Goal: Navigation & Orientation: Find specific page/section

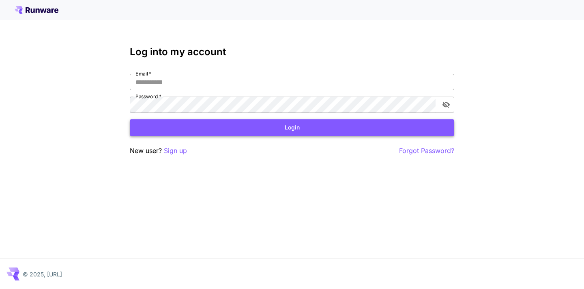
type input "**********"
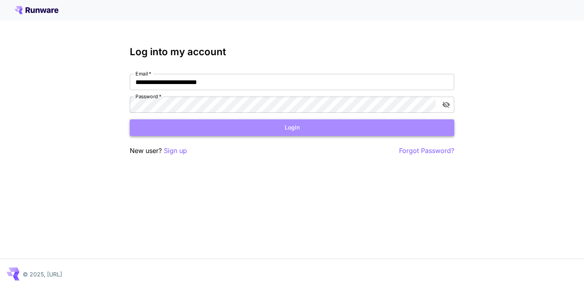
click at [190, 123] on button "Login" at bounding box center [292, 127] width 325 height 17
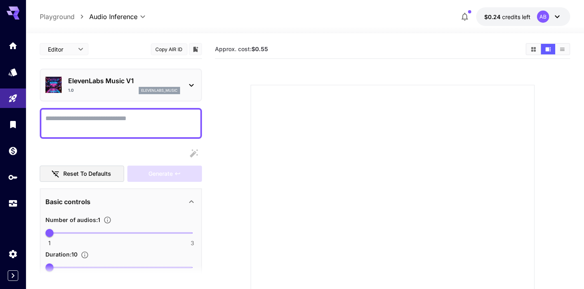
click at [114, 81] on p "ElevenLabs Music V1" at bounding box center [124, 81] width 112 height 10
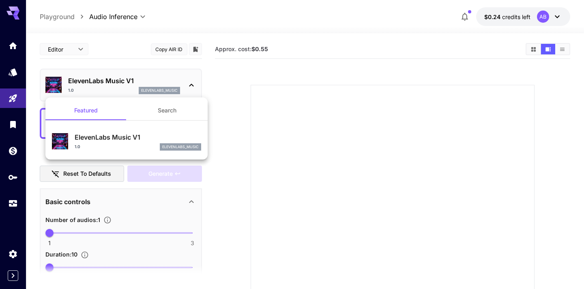
click at [165, 115] on button "Search" at bounding box center [167, 110] width 81 height 19
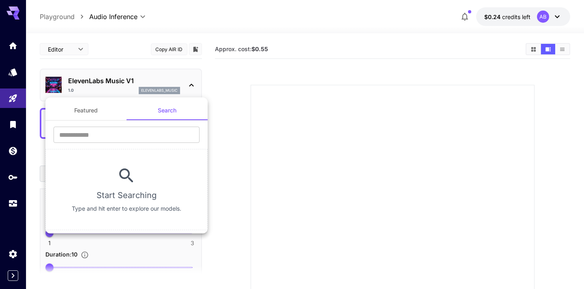
click at [73, 114] on button "Featured" at bounding box center [85, 110] width 81 height 19
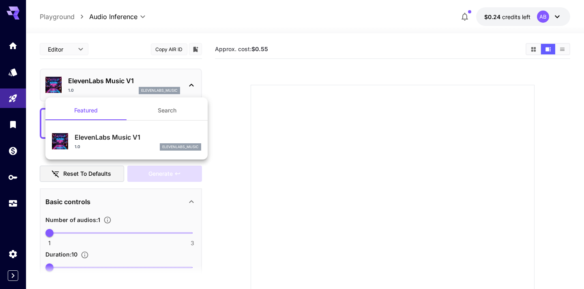
click at [19, 209] on div at bounding box center [292, 144] width 584 height 289
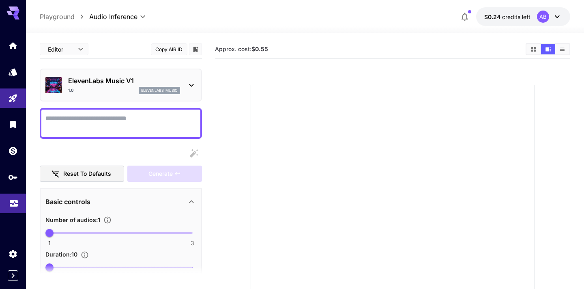
click at [15, 204] on icon "Usage" at bounding box center [14, 202] width 8 height 4
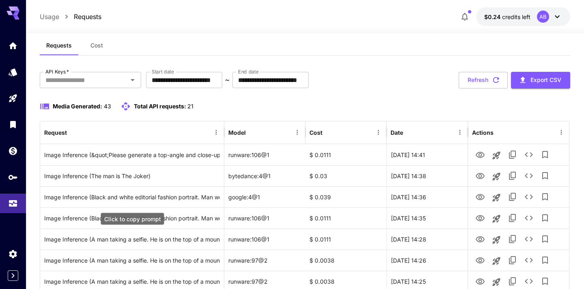
scroll to position [30, 0]
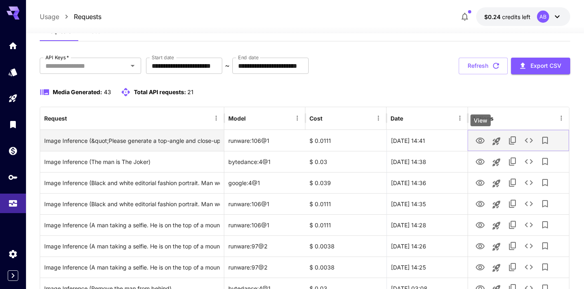
click at [480, 142] on icon "View" at bounding box center [480, 141] width 9 height 6
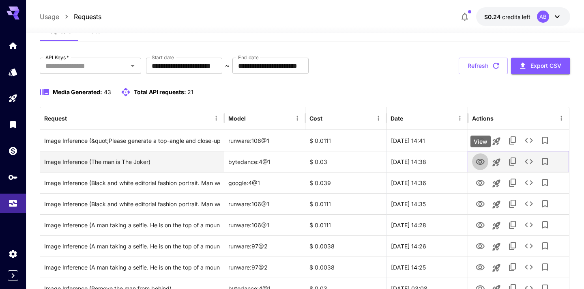
click at [482, 161] on icon "View" at bounding box center [480, 162] width 10 height 10
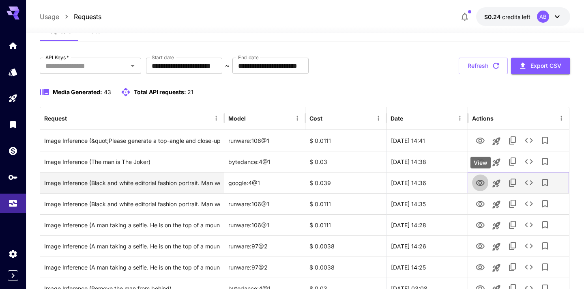
click at [478, 180] on icon "View" at bounding box center [480, 183] width 10 height 10
